Goal: Task Accomplishment & Management: Use online tool/utility

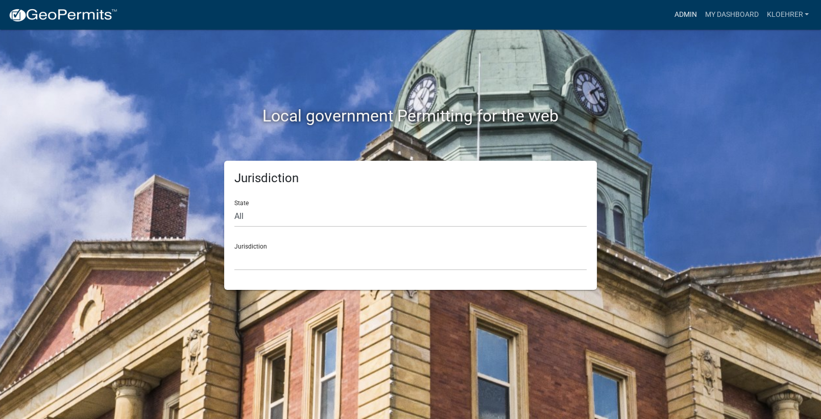
click at [679, 12] on link "Admin" at bounding box center [685, 14] width 31 height 19
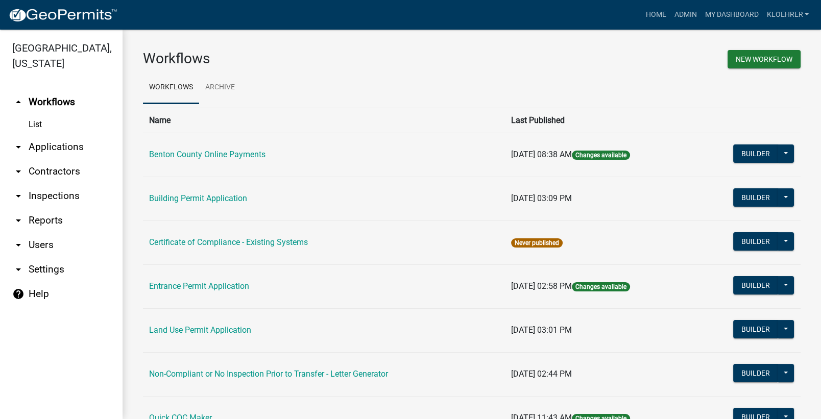
click at [43, 219] on link "arrow_drop_down Reports" at bounding box center [61, 220] width 123 height 25
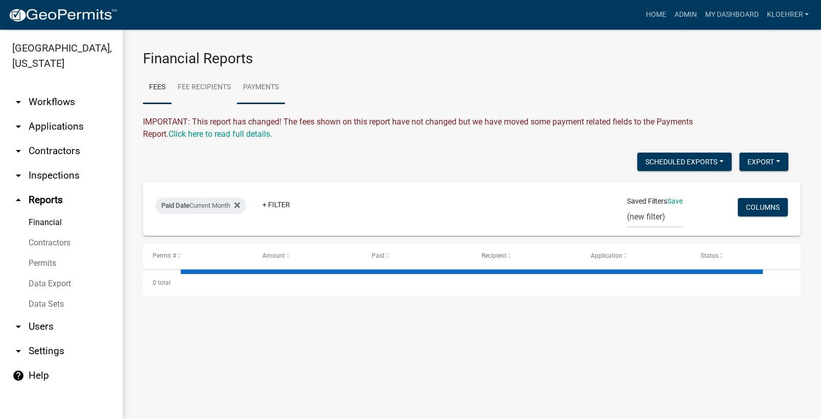
click at [269, 83] on link "Payments" at bounding box center [261, 88] width 48 height 33
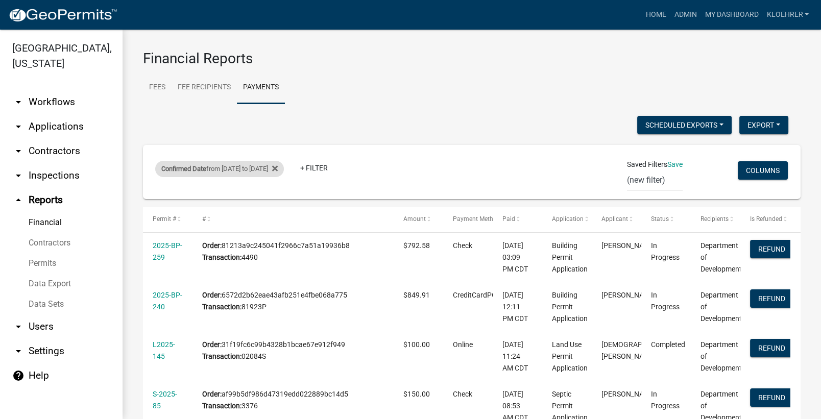
click at [248, 172] on div "Confirmed Date from [DATE] to [DATE]" at bounding box center [219, 169] width 129 height 16
select select "custom"
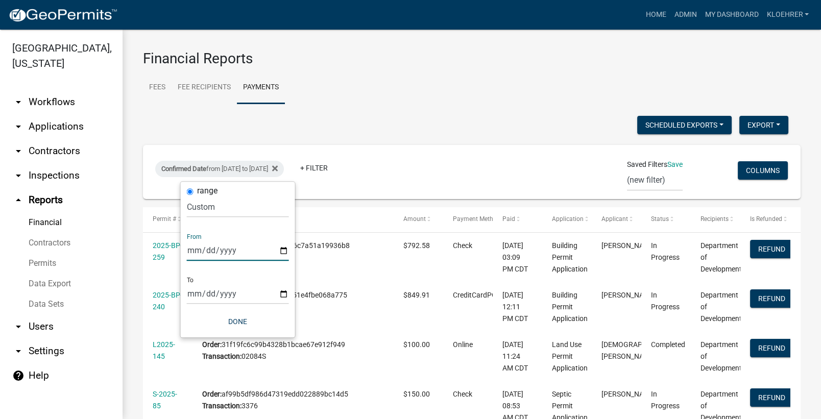
click at [205, 251] on input "[DATE]" at bounding box center [238, 250] width 102 height 21
type input "[DATE]"
click at [205, 294] on input "[DATE]" at bounding box center [238, 293] width 102 height 21
type input "[DATE]"
click at [251, 328] on button "Done" at bounding box center [238, 322] width 102 height 18
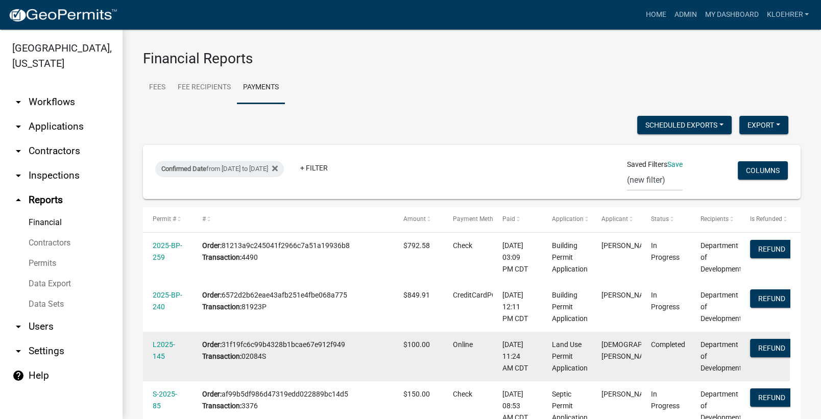
click at [366, 354] on datatable-scroller "2025-BP-259 Order: 81213a9c245041f2966c7a51a19936b8 Transaction: 4490 $792.58 C…" at bounding box center [466, 418] width 647 height 370
click at [367, 354] on div "Order: 31f19fc6c99b4328b1bcae67e912f949 Transaction: 02084S" at bounding box center [292, 350] width 181 height 23
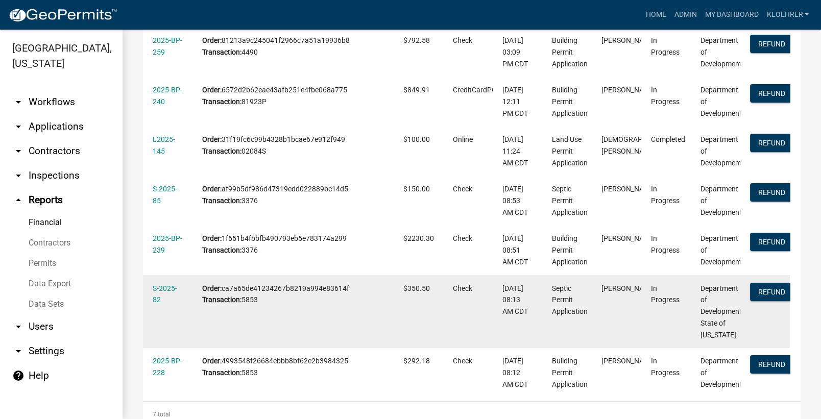
click at [393, 341] on datatable-body-cell "Order: ca7a65de41234267b8219a994e83614f Transaction: 5853" at bounding box center [293, 311] width 201 height 73
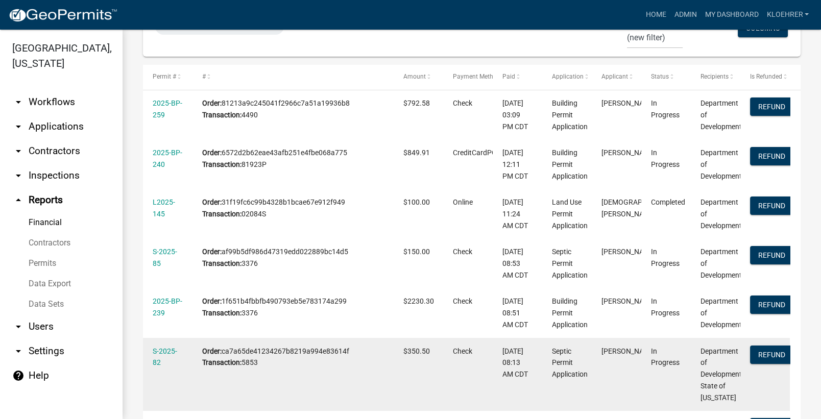
scroll to position [68, 0]
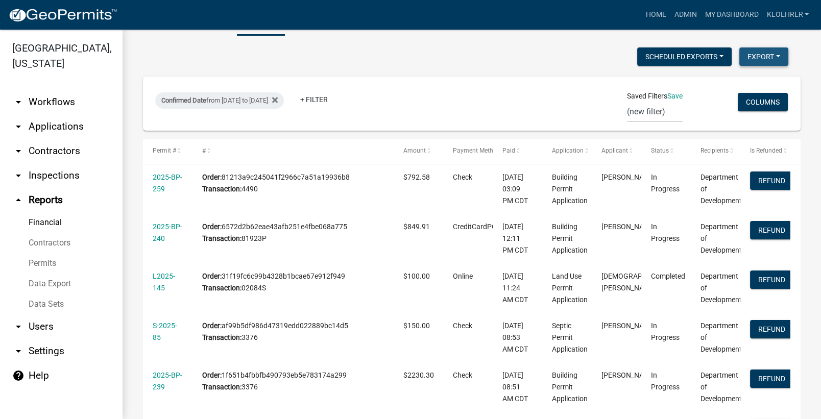
click at [769, 57] on button "Export" at bounding box center [764, 56] width 49 height 18
click at [719, 82] on button "Excel Format (.xlsx)" at bounding box center [741, 83] width 96 height 25
